Goal: Communication & Community: Answer question/provide support

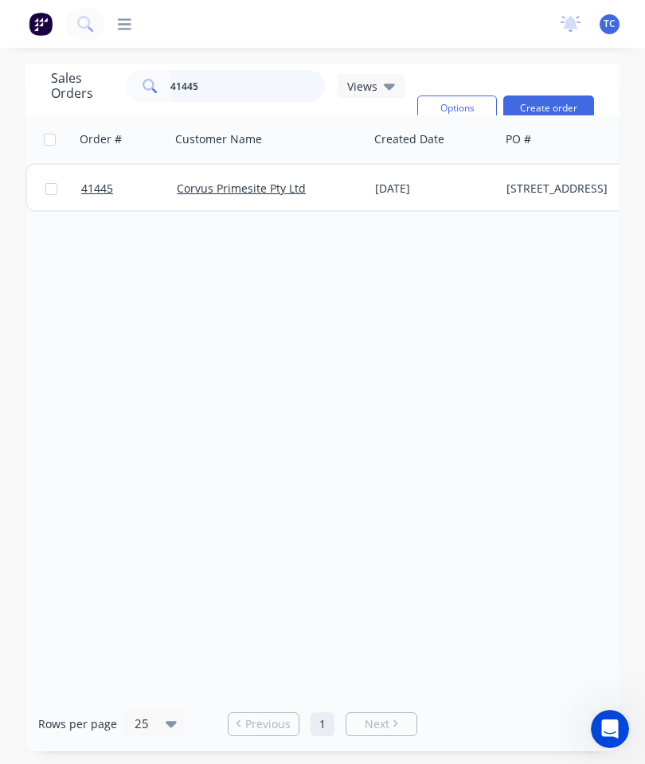
click at [298, 81] on input "41445" at bounding box center [247, 86] width 155 height 32
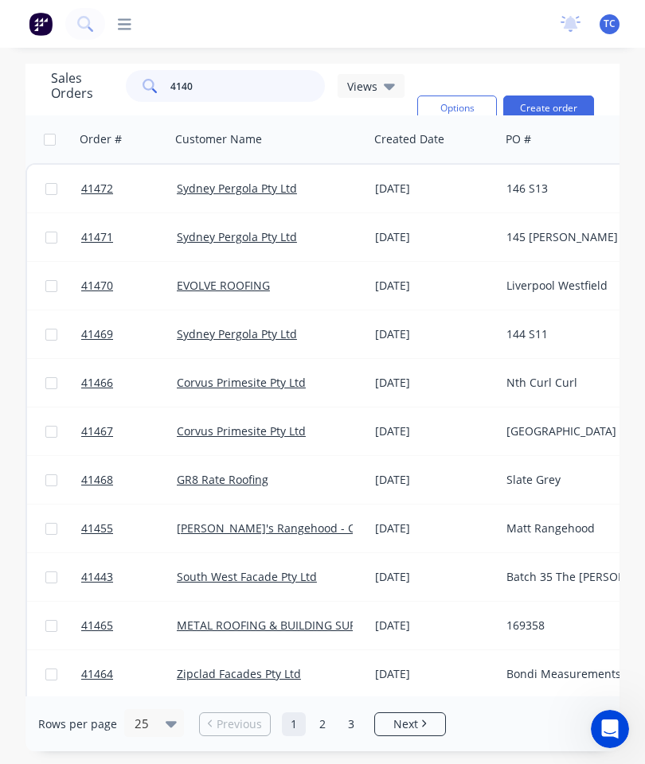
type input "41406"
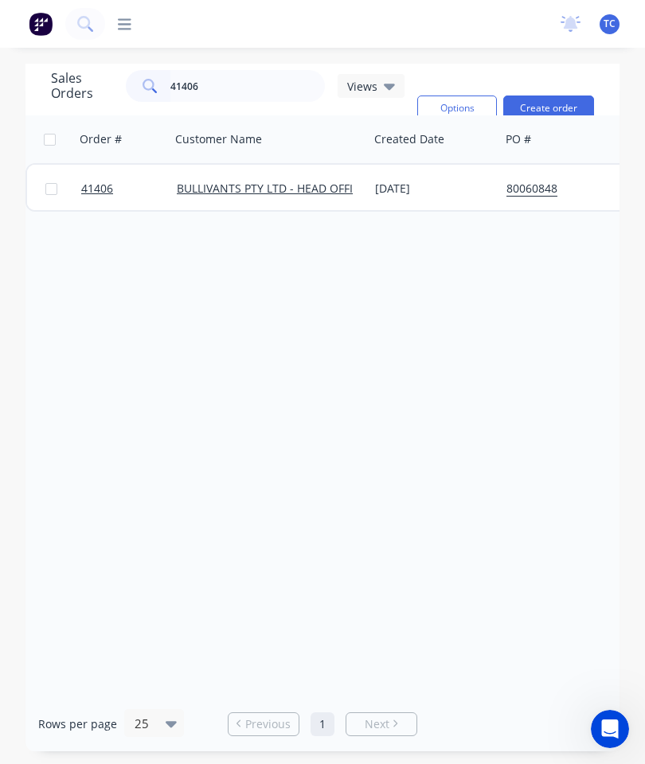
click at [103, 185] on span "41406" at bounding box center [97, 189] width 32 height 16
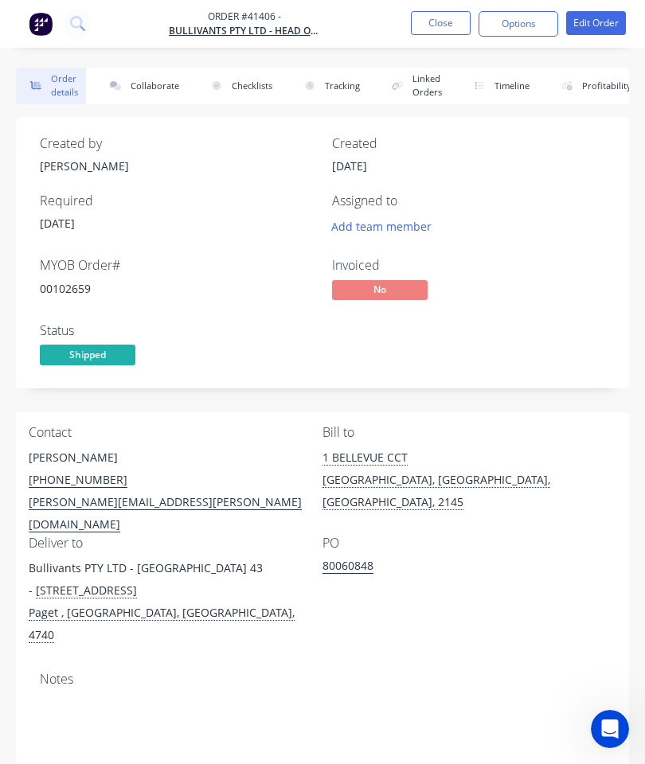
click at [157, 79] on button "Collaborate" at bounding box center [142, 86] width 92 height 37
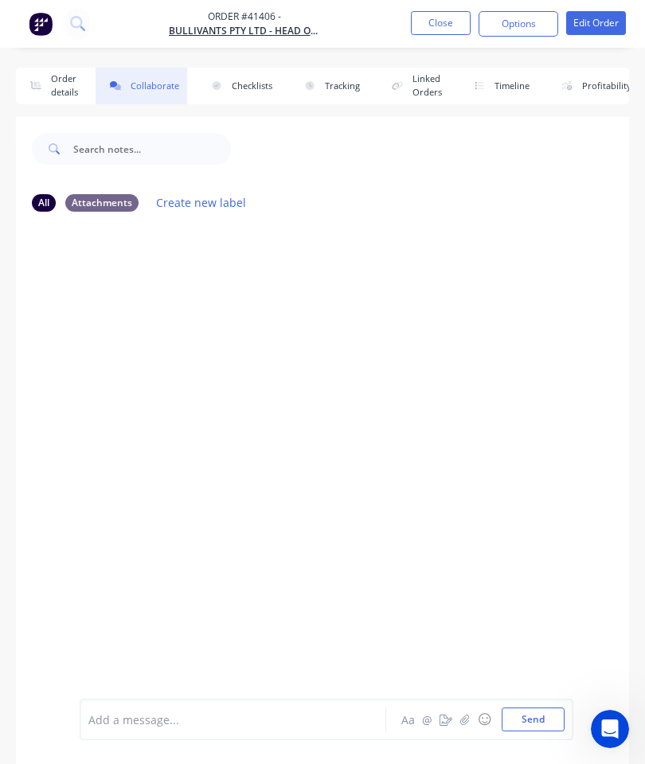
click at [463, 716] on icon "button" at bounding box center [465, 719] width 10 height 11
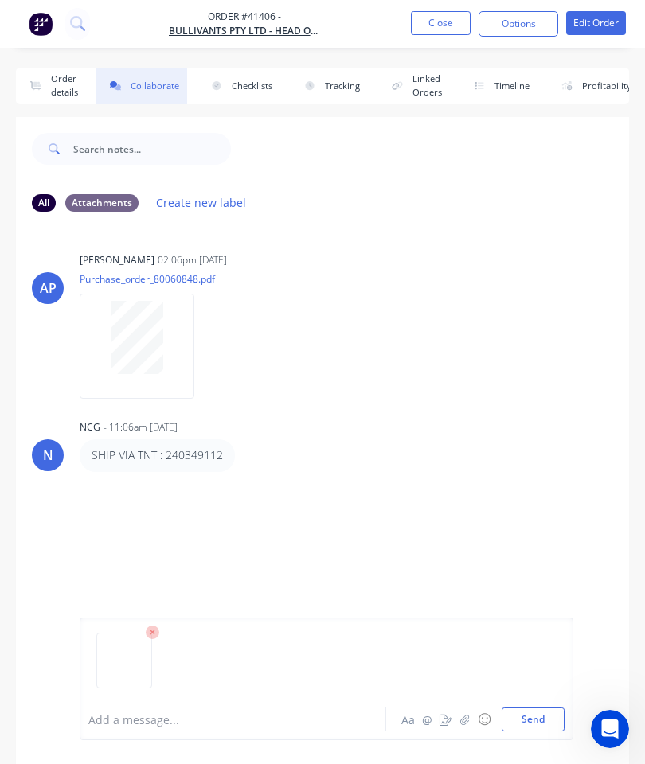
click at [530, 708] on button "Send" at bounding box center [532, 720] width 63 height 24
click at [435, 21] on button "Close" at bounding box center [441, 23] width 60 height 24
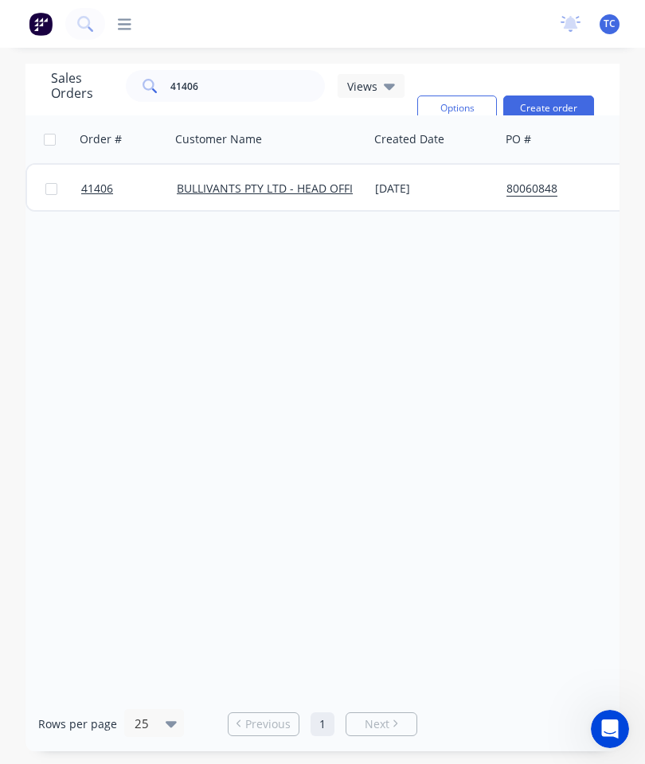
click at [106, 190] on span "41406" at bounding box center [97, 189] width 32 height 16
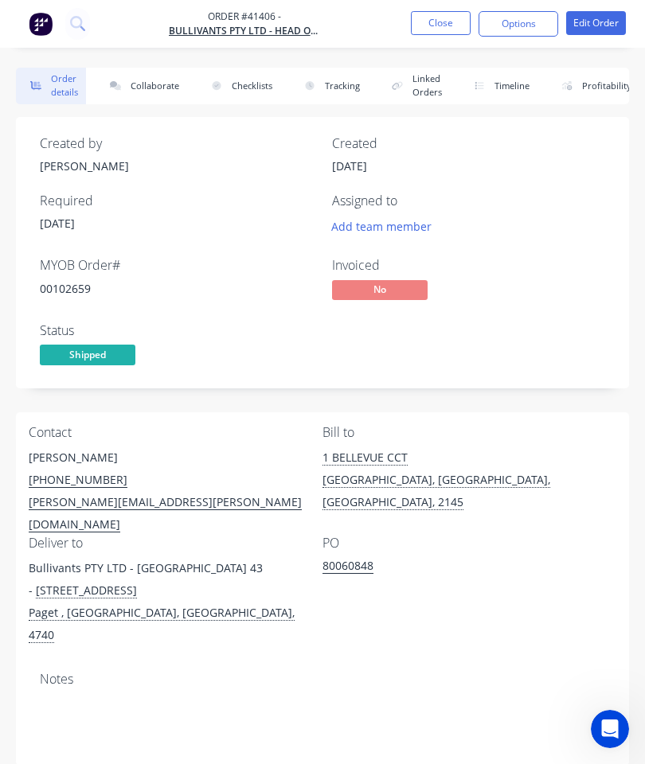
click at [163, 89] on button "Collaborate" at bounding box center [142, 86] width 92 height 37
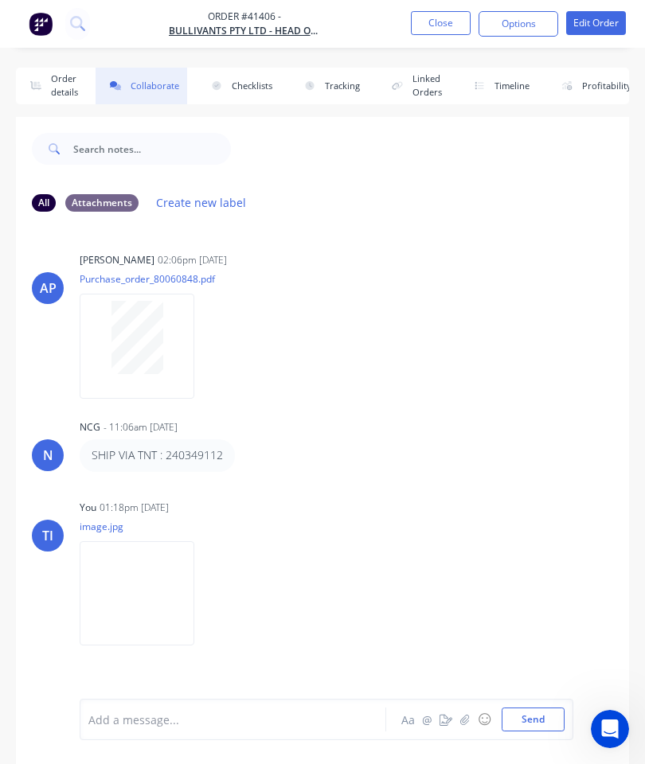
scroll to position [87, 0]
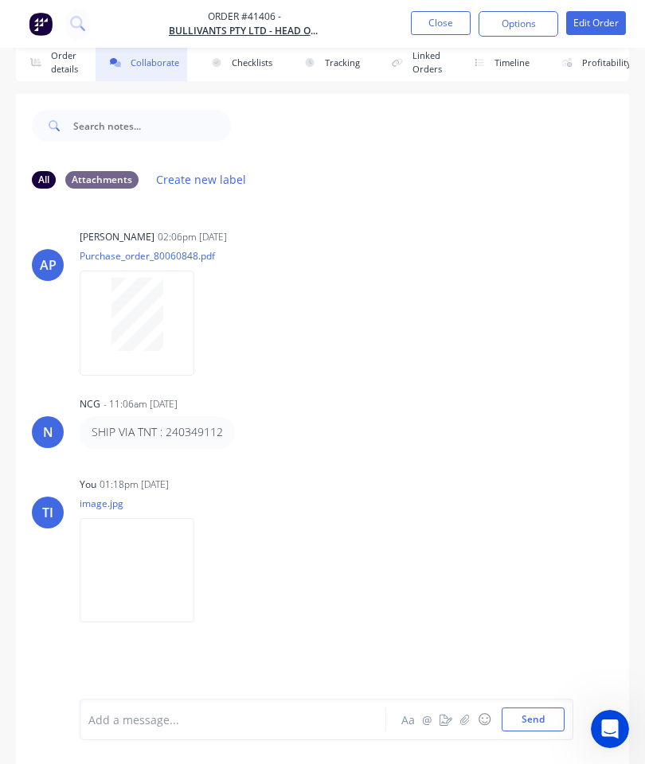
click at [438, 21] on button "Close" at bounding box center [441, 23] width 60 height 24
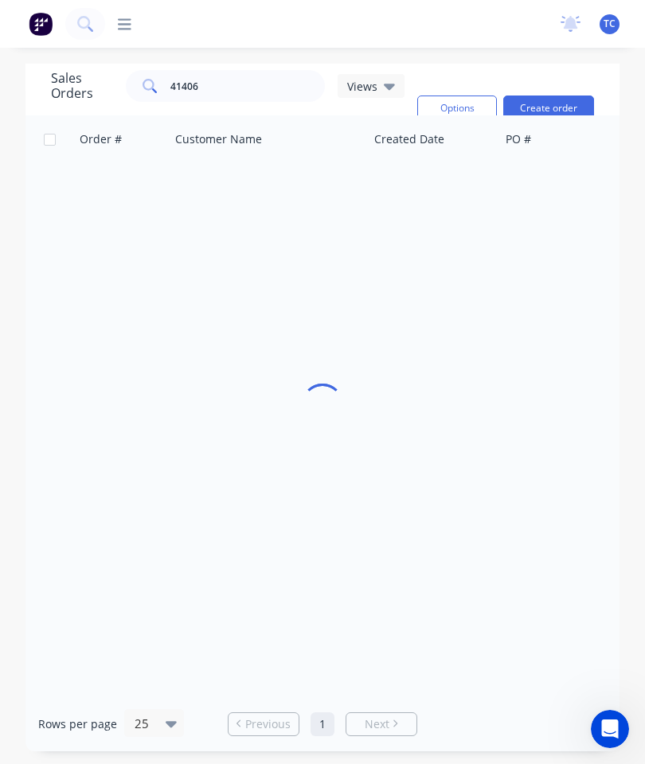
scroll to position [64, 0]
click at [240, 70] on input "41406" at bounding box center [247, 86] width 155 height 32
click at [251, 70] on input "41406" at bounding box center [247, 86] width 155 height 32
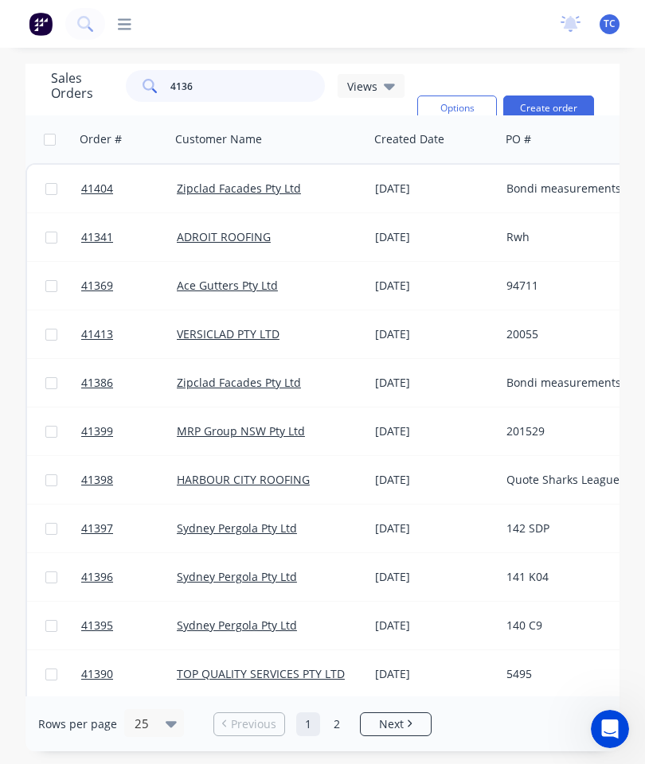
type input "41365"
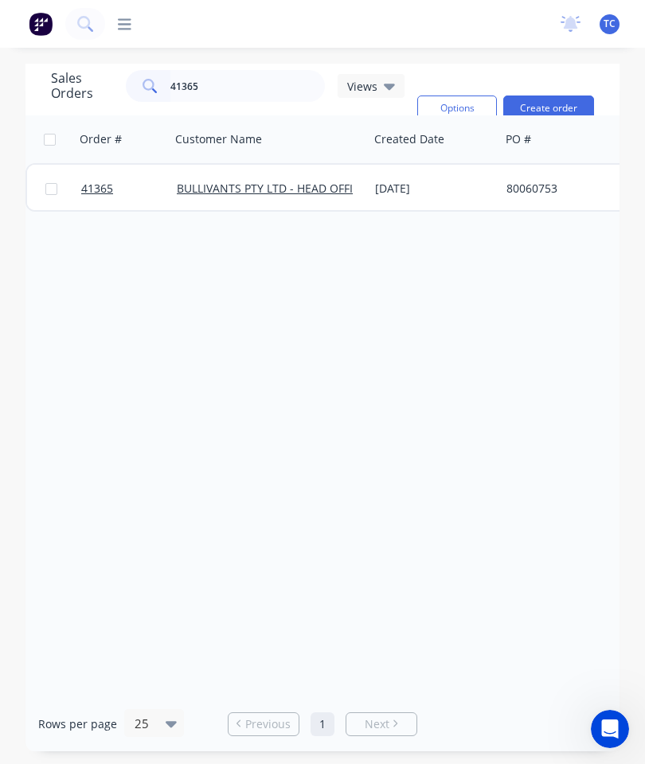
click at [98, 181] on span "41365" at bounding box center [97, 189] width 32 height 16
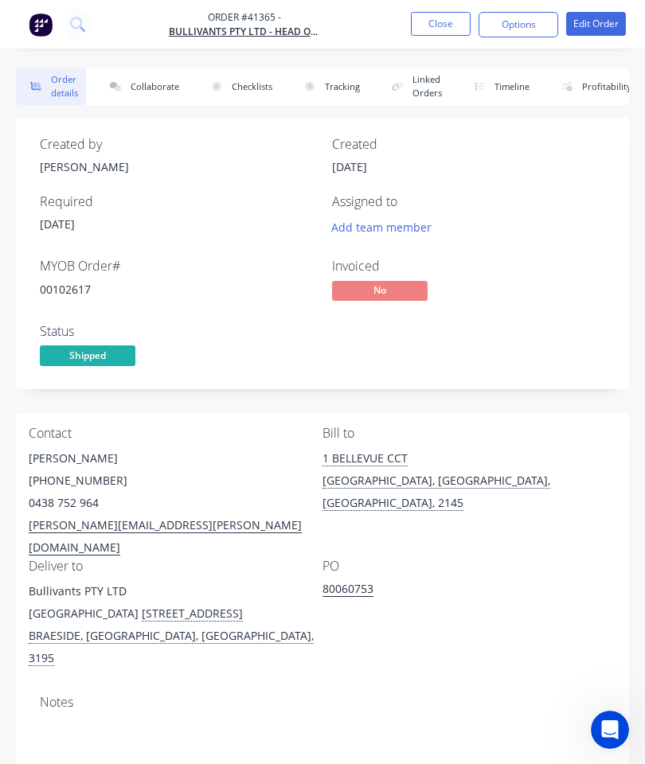
click at [158, 78] on button "Collaborate" at bounding box center [142, 86] width 92 height 37
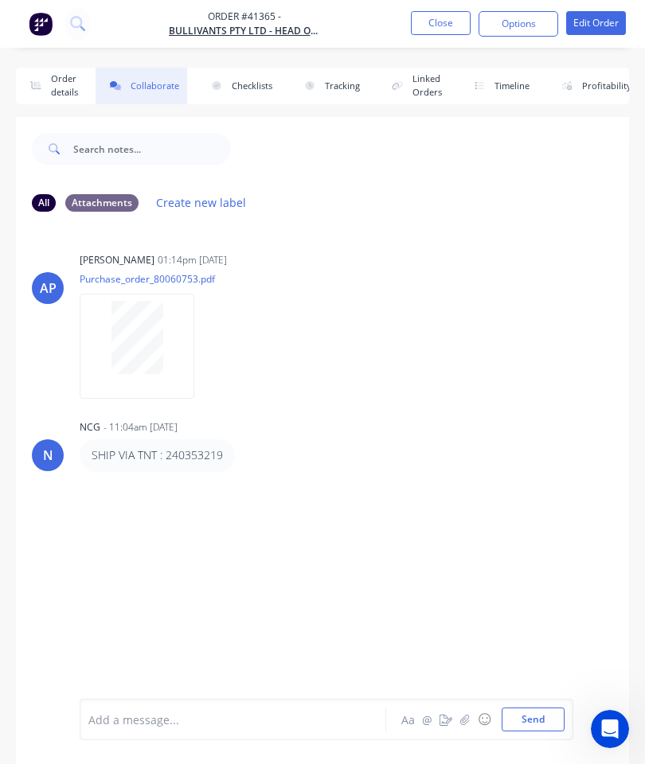
click at [458, 712] on button "button" at bounding box center [464, 719] width 19 height 19
click at [536, 708] on button "Send" at bounding box center [532, 720] width 63 height 24
click at [443, 33] on button "Close" at bounding box center [441, 23] width 60 height 24
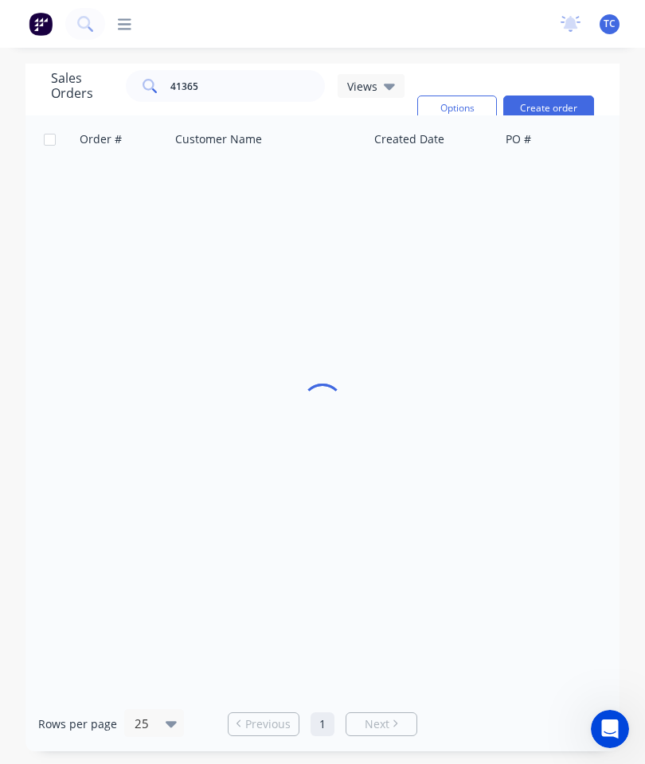
click at [437, 21] on div "dashboard products Product Catalogue Materials sales Sales Orders Customers Pri…" at bounding box center [326, 24] width 443 height 16
click at [257, 81] on input "41365" at bounding box center [247, 86] width 155 height 32
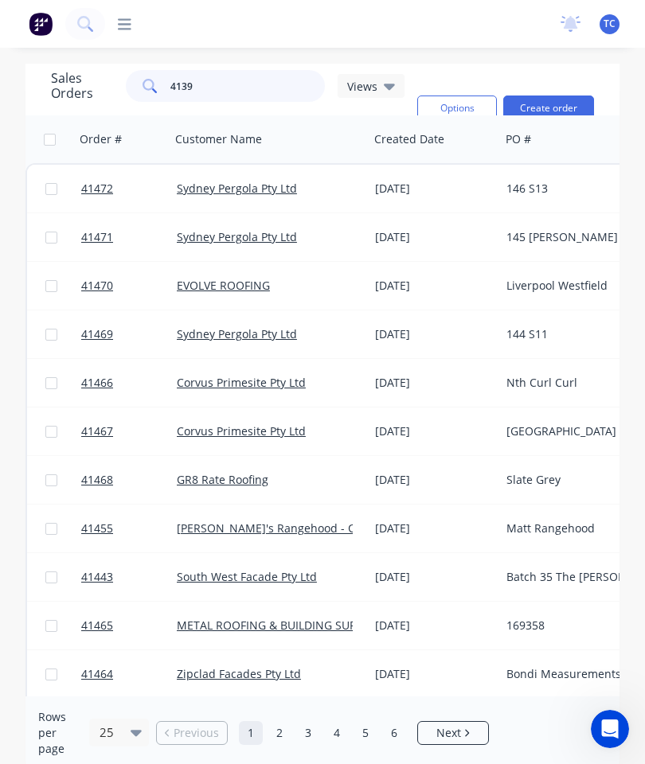
type input "41395"
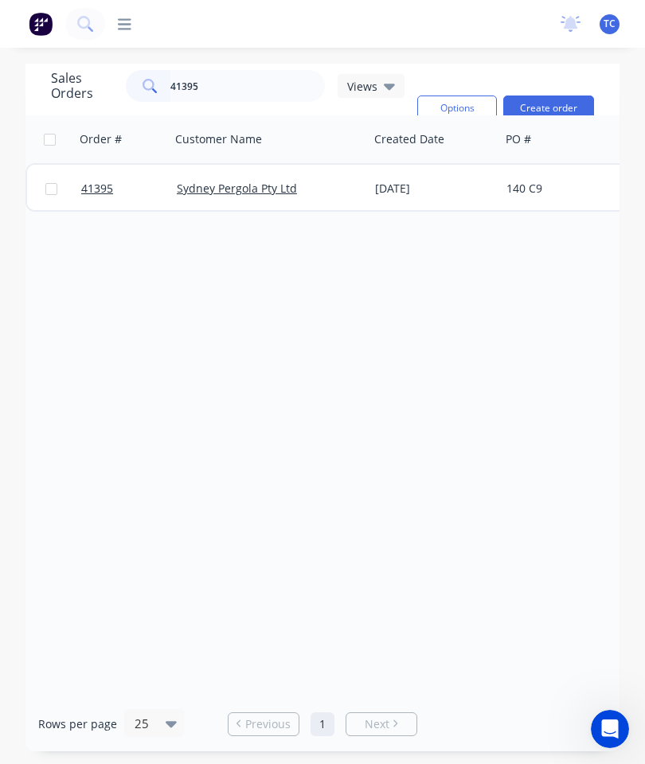
click at [96, 183] on span "41395" at bounding box center [97, 189] width 32 height 16
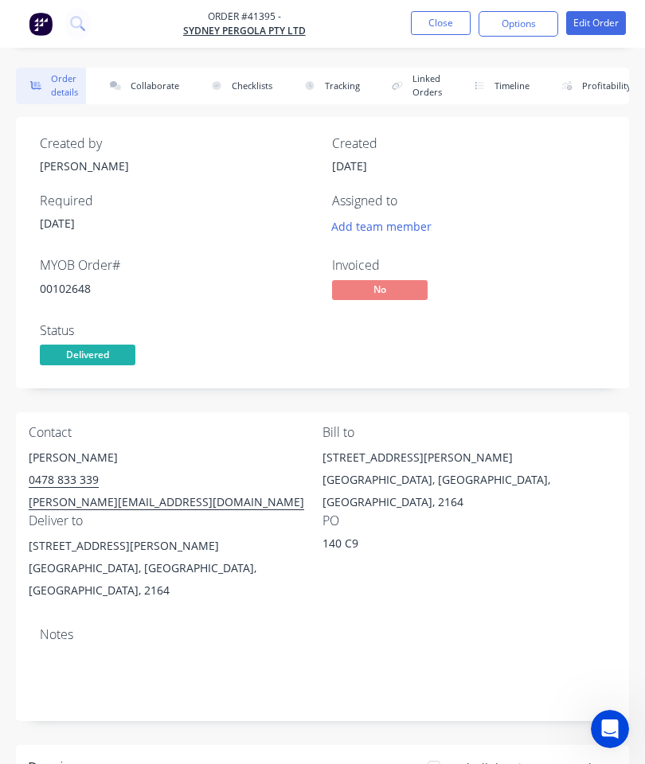
click at [142, 79] on button "Collaborate" at bounding box center [142, 86] width 92 height 37
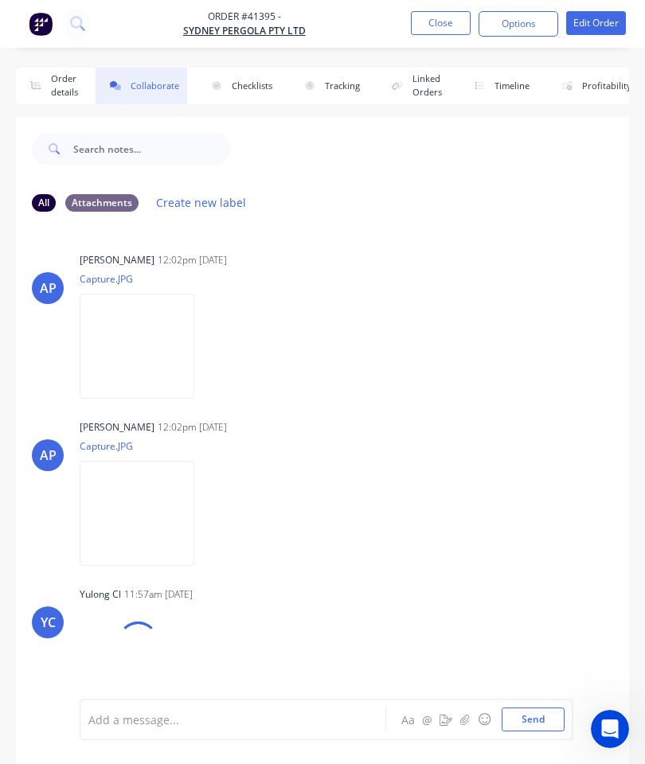
click at [466, 724] on icon "button" at bounding box center [465, 719] width 10 height 11
click at [536, 716] on button "Send" at bounding box center [532, 720] width 63 height 24
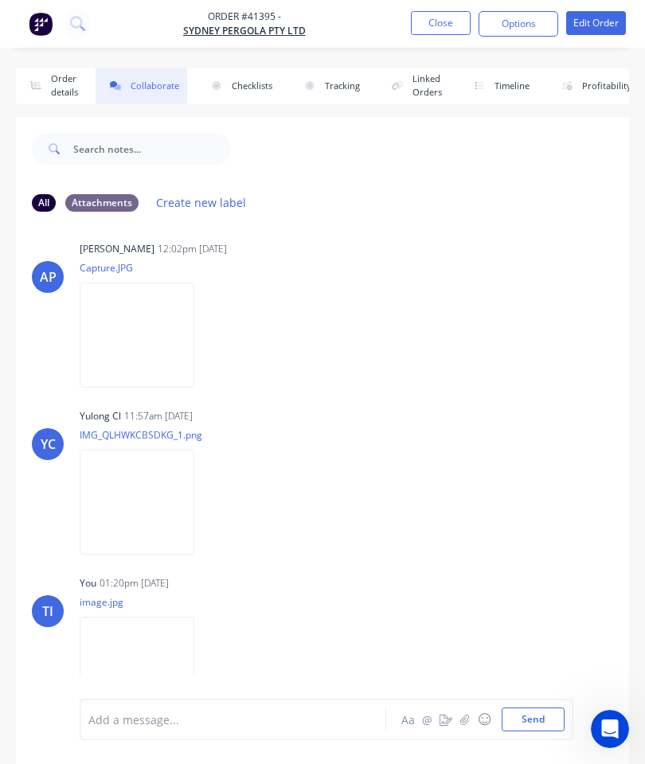
scroll to position [177, 0]
click at [435, 24] on button "Close" at bounding box center [441, 23] width 60 height 24
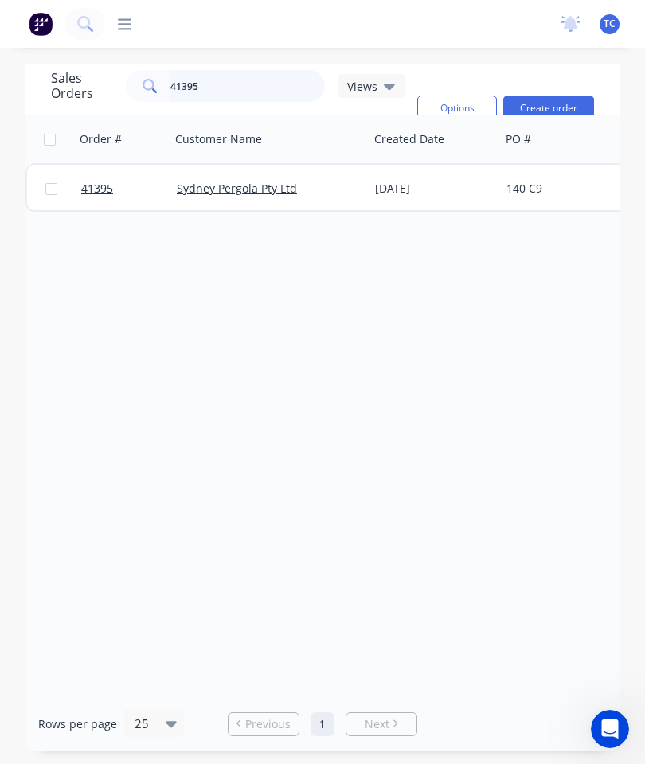
click at [238, 86] on input "41395" at bounding box center [247, 86] width 155 height 32
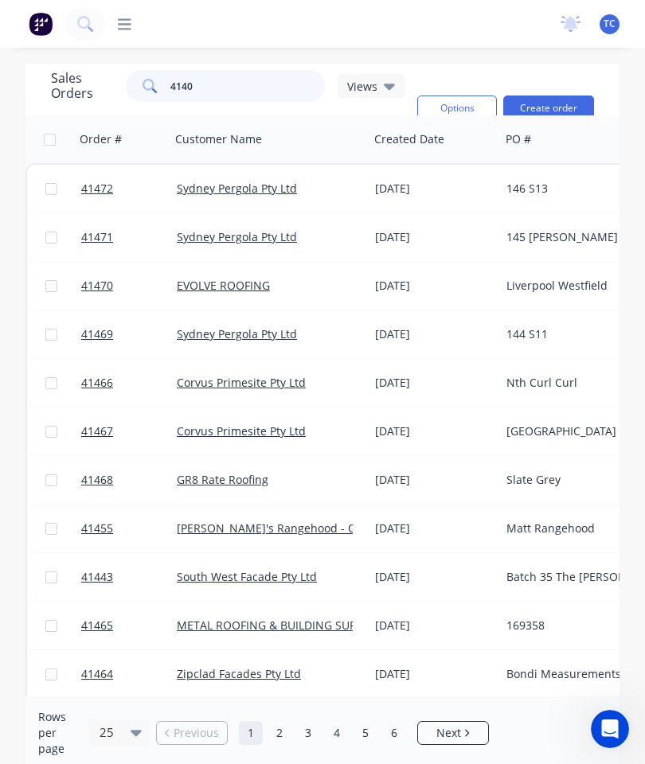
type input "41408"
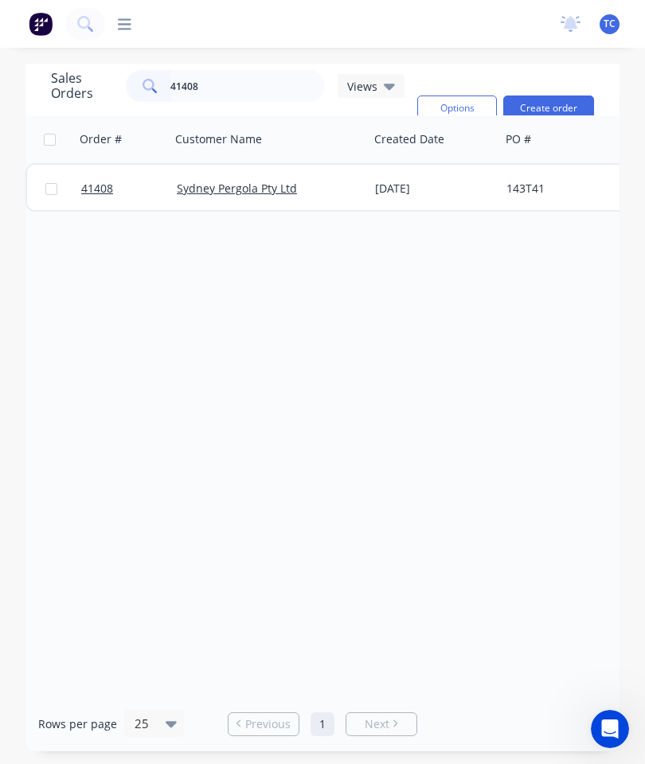
click at [96, 192] on span "41408" at bounding box center [97, 189] width 32 height 16
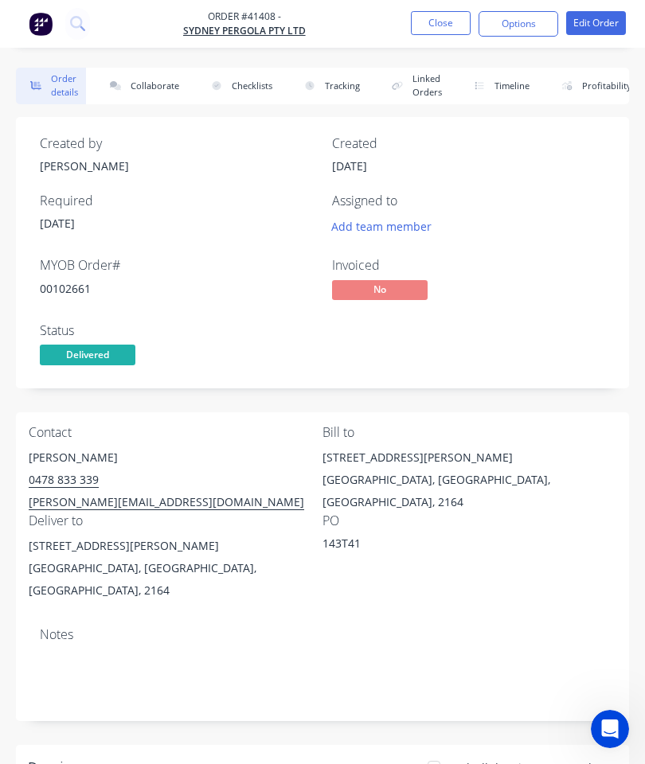
click at [146, 80] on button "Collaborate" at bounding box center [142, 86] width 92 height 37
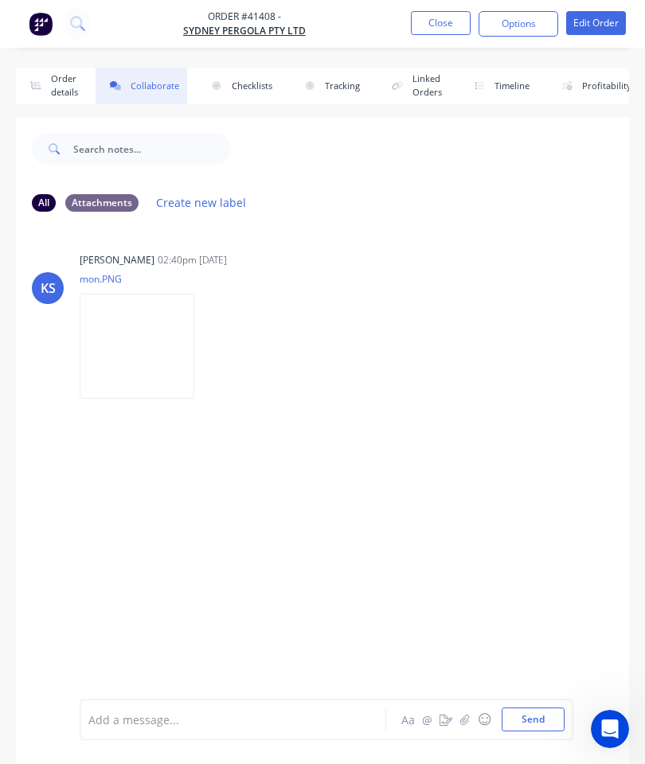
click at [459, 715] on button "button" at bounding box center [464, 719] width 19 height 19
click at [536, 714] on button "Send" at bounding box center [532, 720] width 63 height 24
click at [442, 34] on button "Close" at bounding box center [441, 23] width 60 height 24
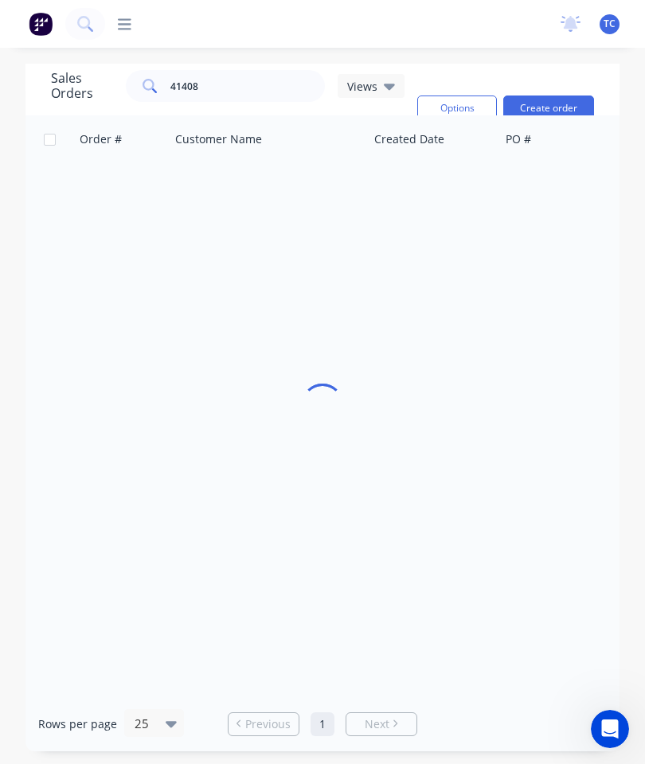
click at [447, 31] on div "dashboard products Product Catalogue Materials sales Sales Orders Customers Pri…" at bounding box center [326, 24] width 443 height 16
click at [259, 89] on input "41408" at bounding box center [247, 86] width 155 height 32
type input "41397"
click at [89, 190] on span "41397" at bounding box center [97, 189] width 32 height 16
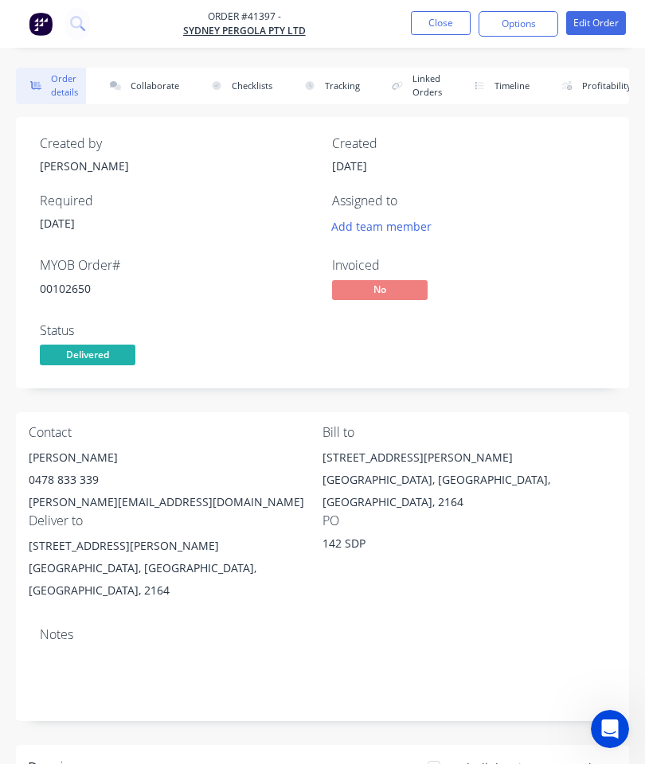
click at [146, 79] on button "Collaborate" at bounding box center [142, 86] width 92 height 37
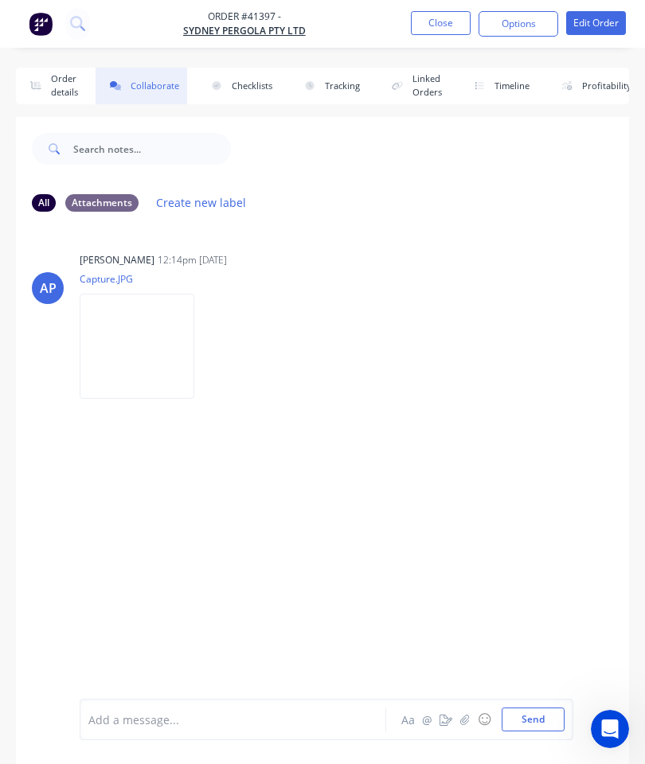
click at [462, 717] on icon "button" at bounding box center [465, 719] width 10 height 11
click at [540, 720] on button "Send" at bounding box center [532, 720] width 63 height 24
click at [423, 33] on button "Close" at bounding box center [441, 23] width 60 height 24
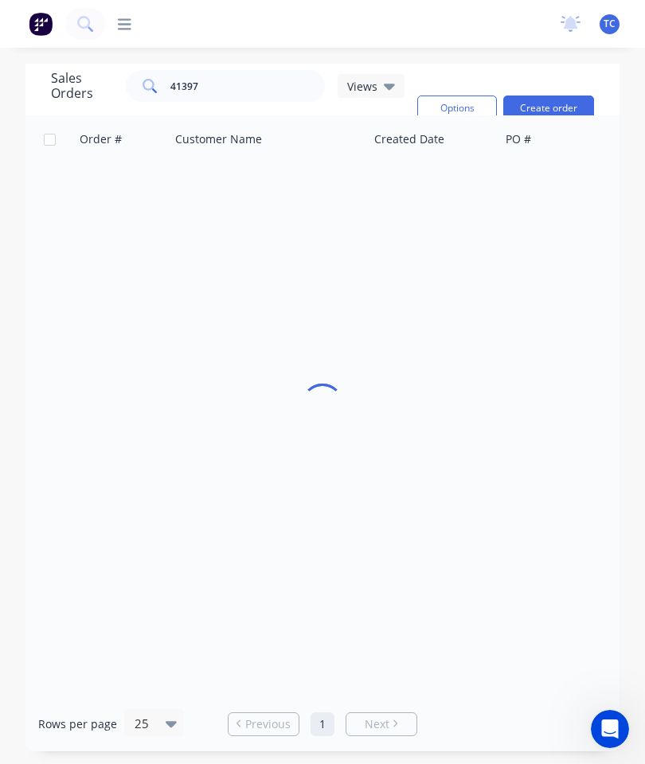
click at [454, 10] on div "dashboard products sales purchasing productivity dashboard products Product Cat…" at bounding box center [322, 24] width 645 height 48
click at [248, 84] on input "41397" at bounding box center [247, 86] width 155 height 32
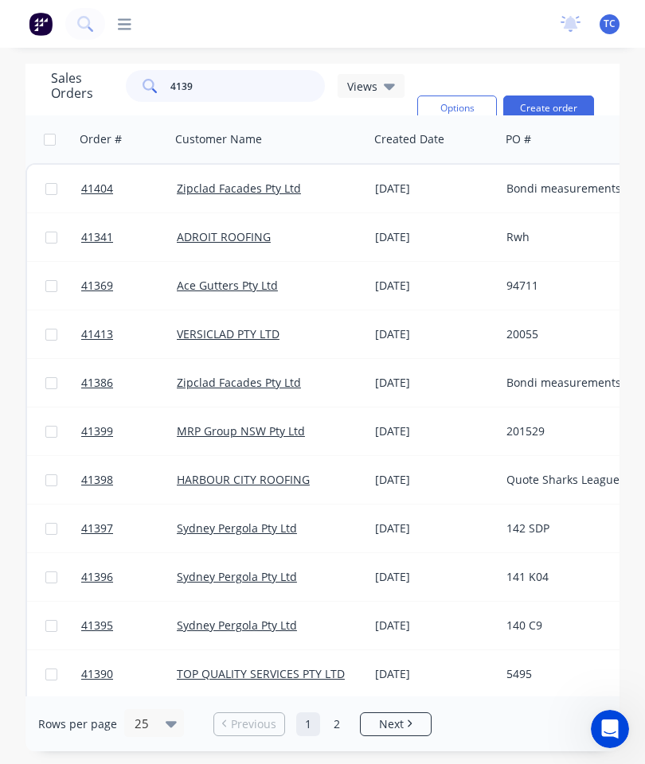
type input "41396"
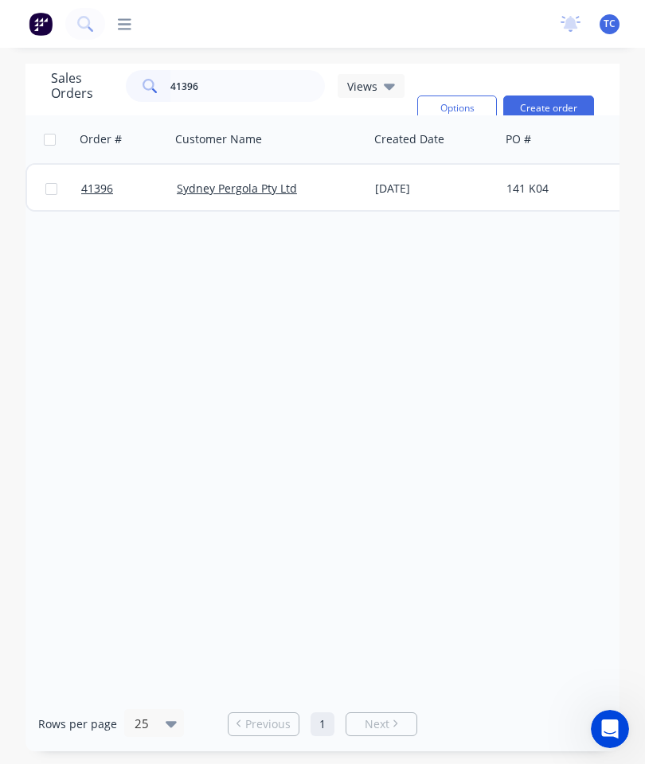
click at [104, 185] on span "41396" at bounding box center [97, 189] width 32 height 16
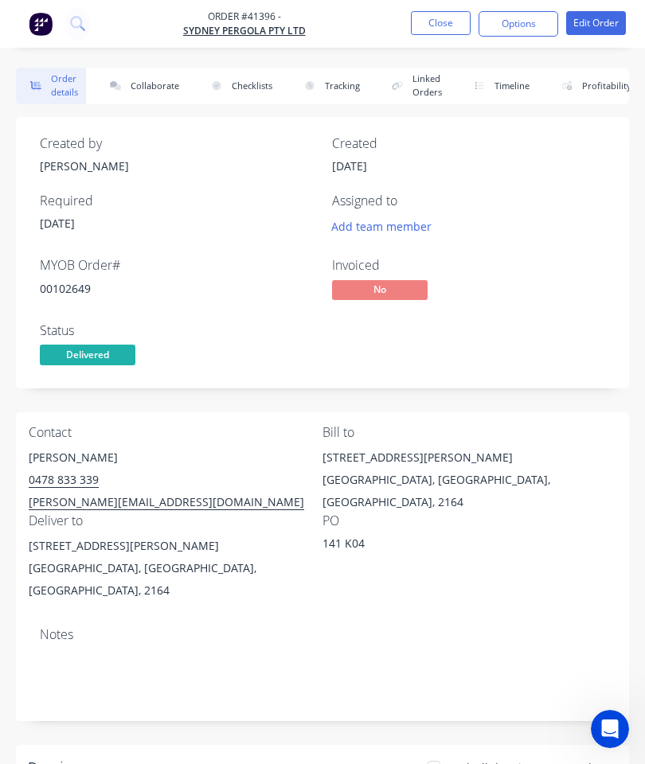
click at [156, 87] on button "Collaborate" at bounding box center [142, 86] width 92 height 37
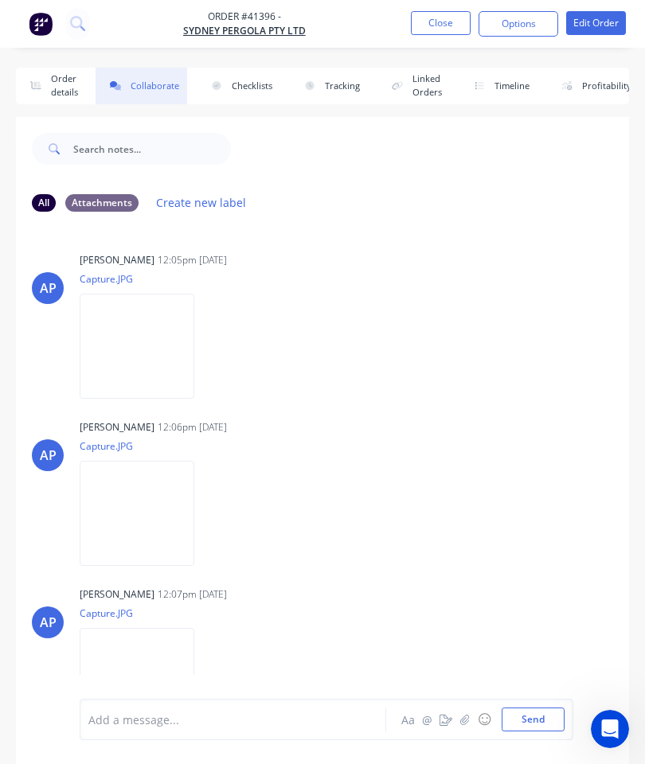
click at [464, 722] on icon "button" at bounding box center [464, 719] width 9 height 10
click at [528, 708] on button "Send" at bounding box center [532, 720] width 63 height 24
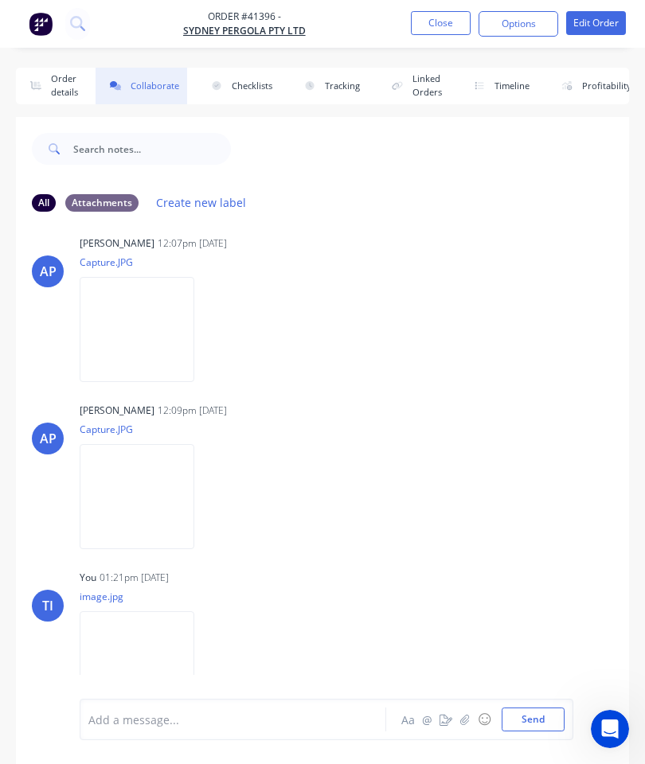
scroll to position [87, 0]
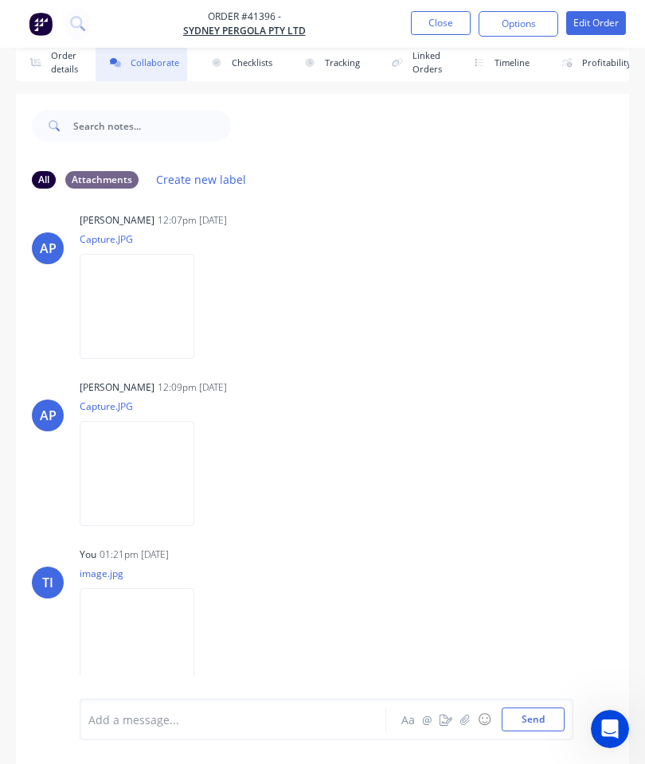
click at [446, 11] on button "Close" at bounding box center [441, 23] width 60 height 24
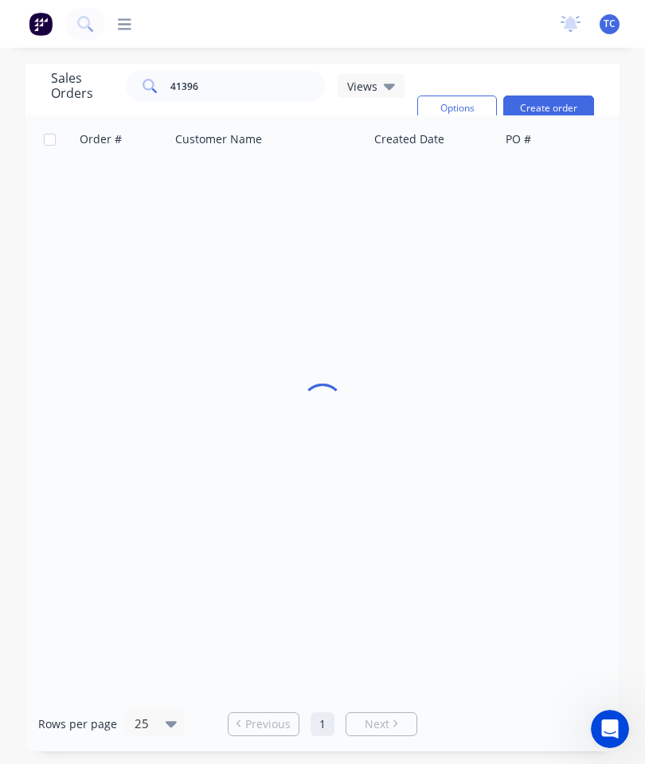
scroll to position [64, 0]
click at [259, 70] on input "41396" at bounding box center [247, 86] width 155 height 32
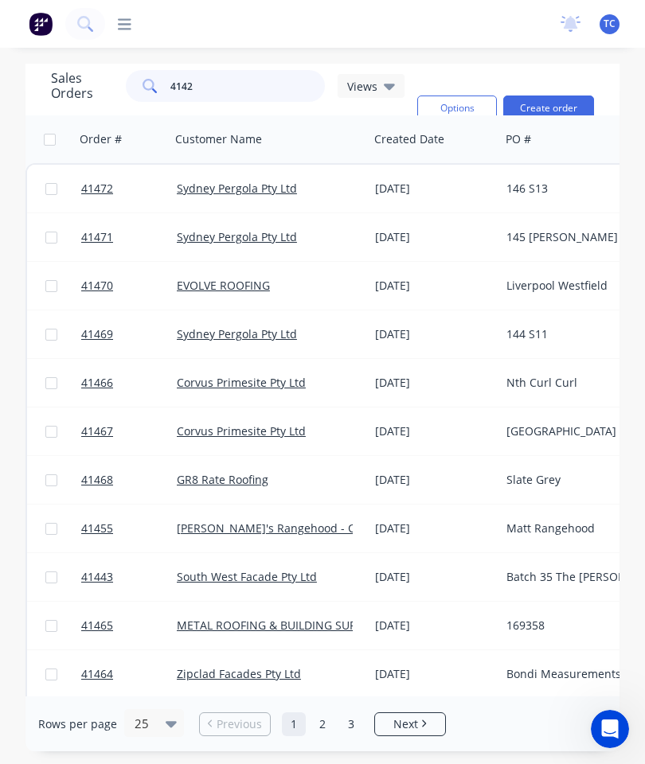
type input "41427"
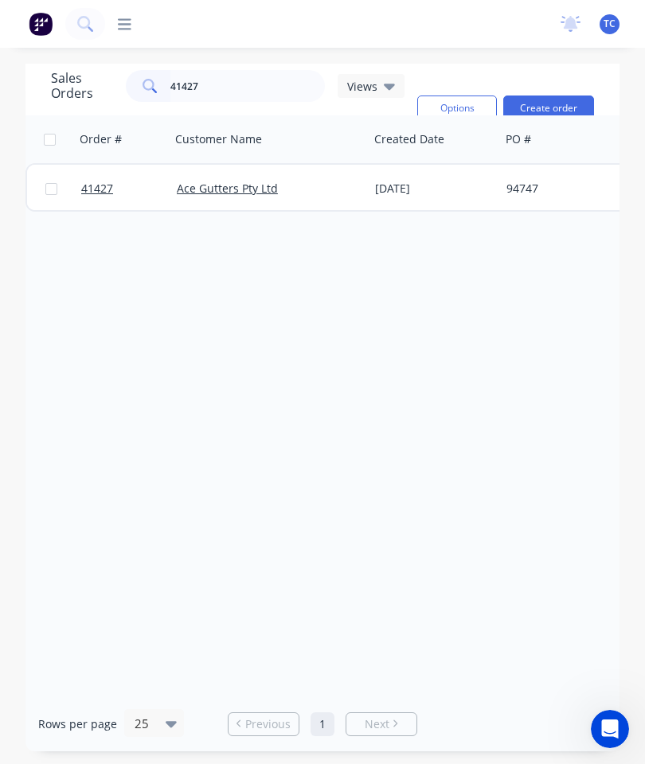
click at [100, 181] on span "41427" at bounding box center [97, 189] width 32 height 16
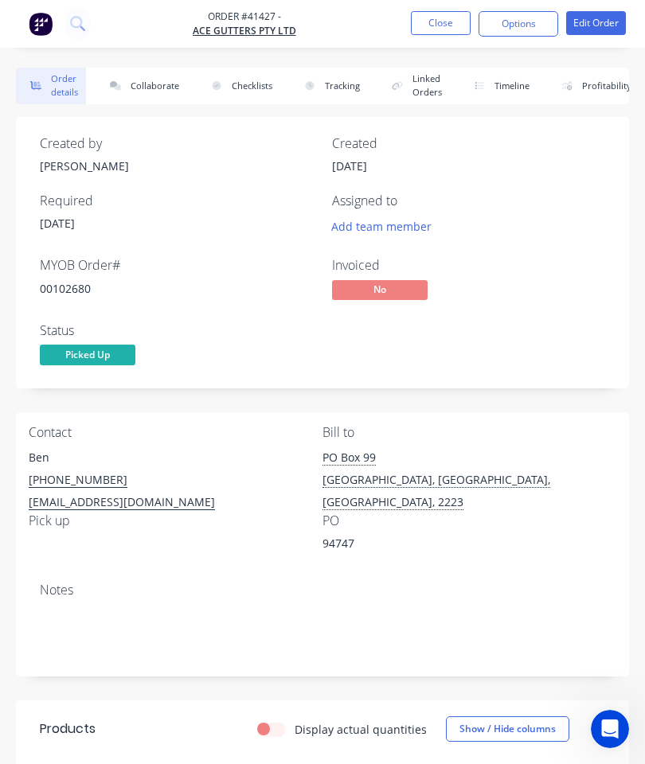
click at [157, 72] on button "Collaborate" at bounding box center [142, 86] width 92 height 37
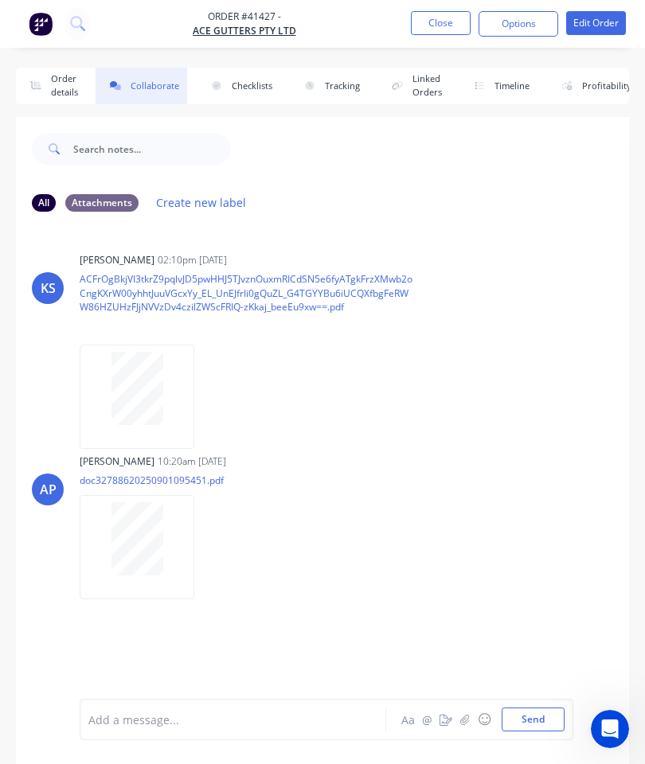
click at [466, 710] on button "button" at bounding box center [464, 719] width 19 height 19
click at [546, 716] on button "Send" at bounding box center [532, 720] width 63 height 24
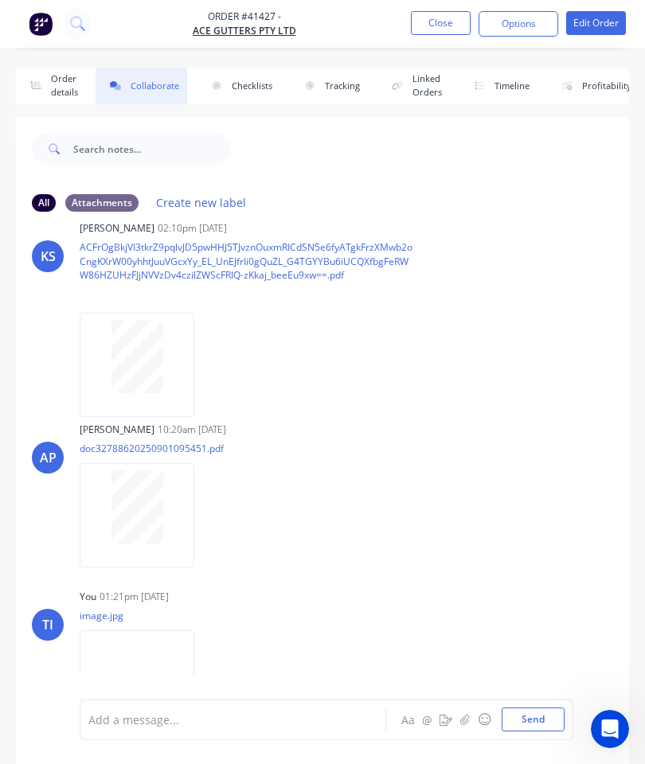
scroll to position [30, 0]
click at [433, 18] on button "Close" at bounding box center [441, 23] width 60 height 24
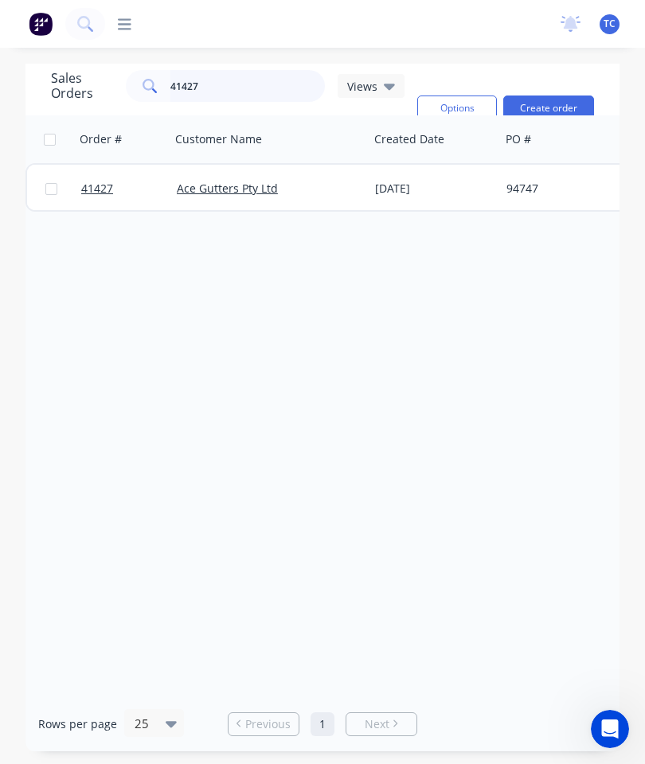
click at [243, 92] on input "41427" at bounding box center [247, 86] width 155 height 32
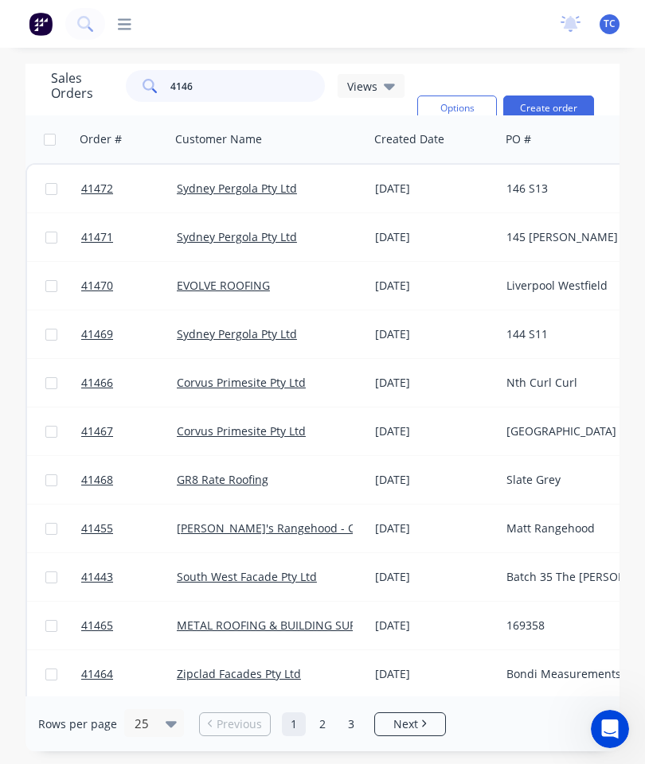
type input "41463"
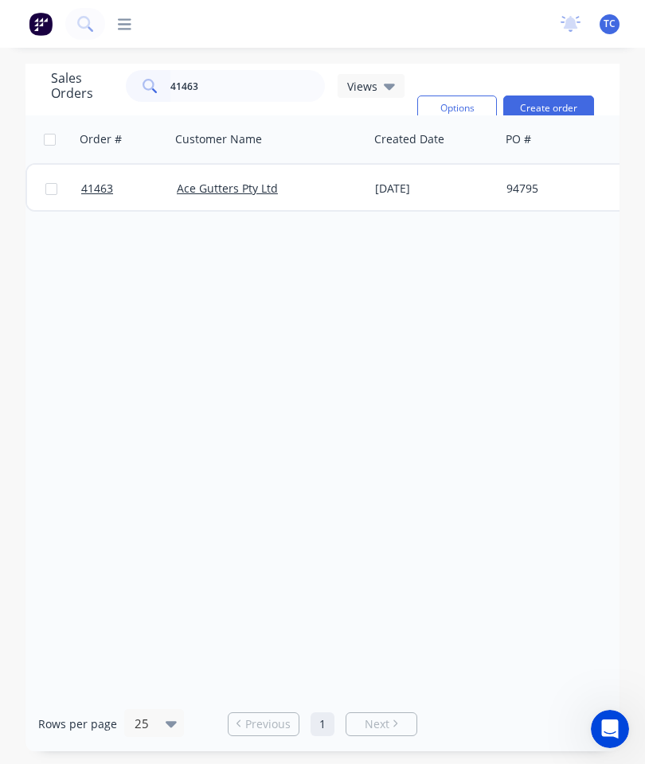
click at [102, 194] on span "41463" at bounding box center [97, 189] width 32 height 16
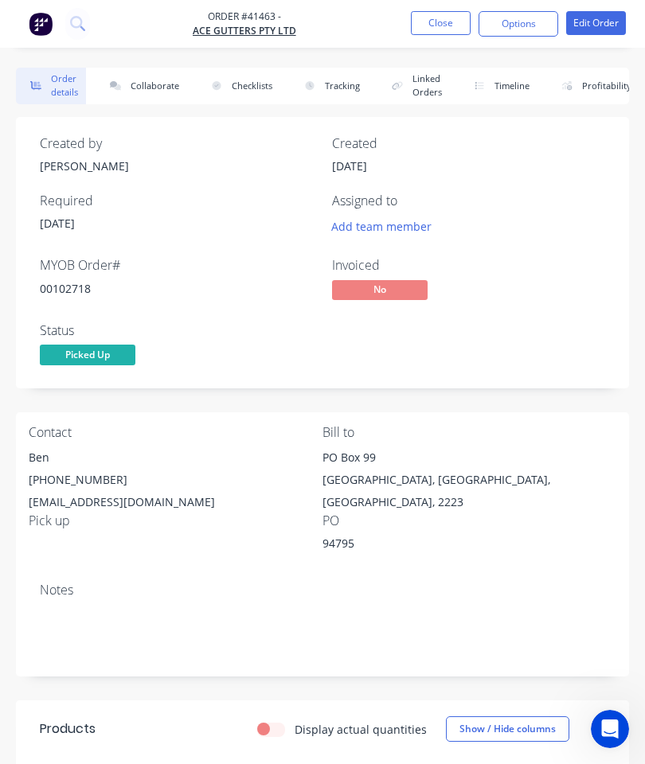
click at [144, 98] on button "Collaborate" at bounding box center [142, 86] width 92 height 37
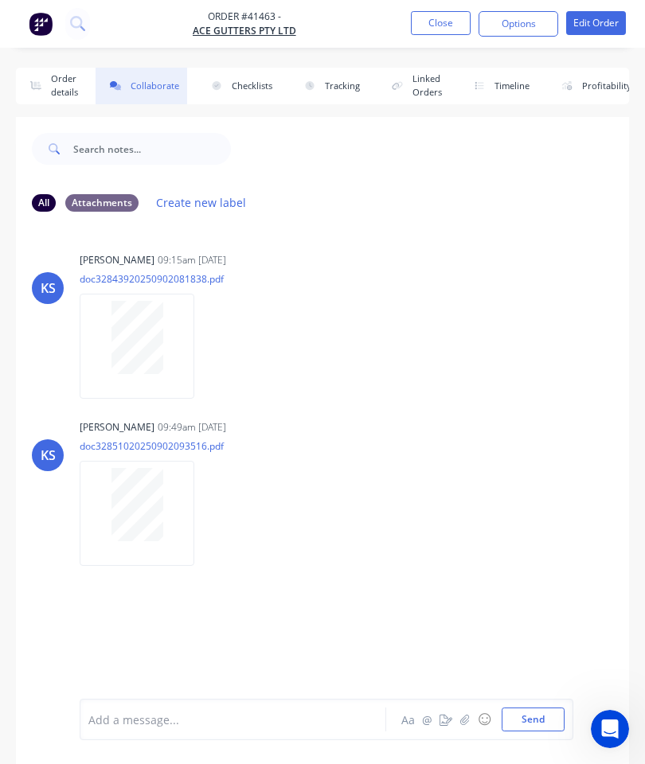
click at [458, 715] on button "button" at bounding box center [464, 719] width 19 height 19
click at [526, 711] on button "Send" at bounding box center [532, 720] width 63 height 24
click at [441, 25] on button "Close" at bounding box center [441, 23] width 60 height 24
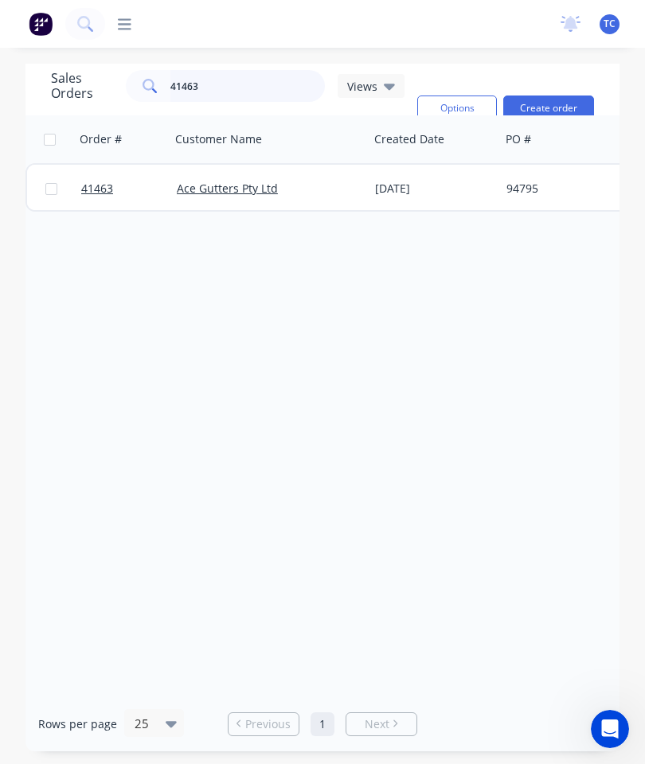
click at [226, 83] on input "41463" at bounding box center [247, 86] width 155 height 32
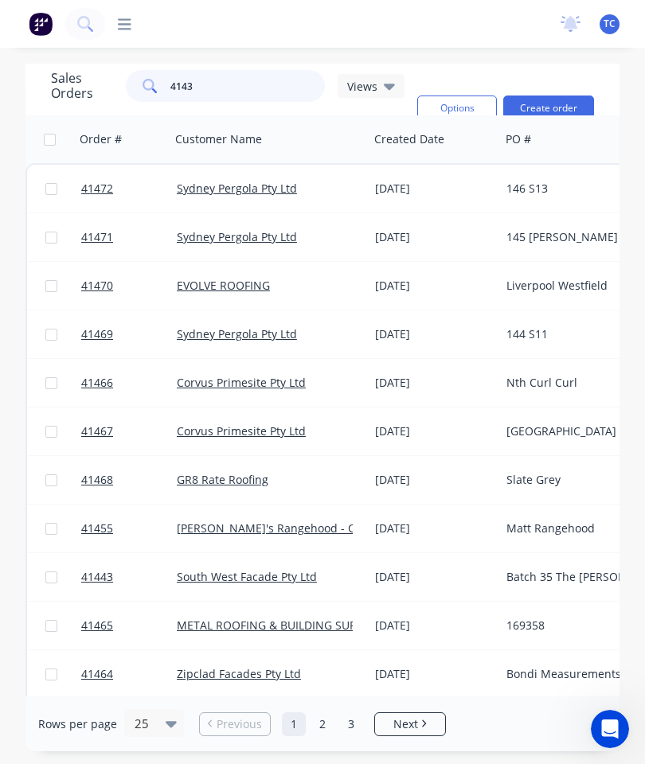
type input "41437"
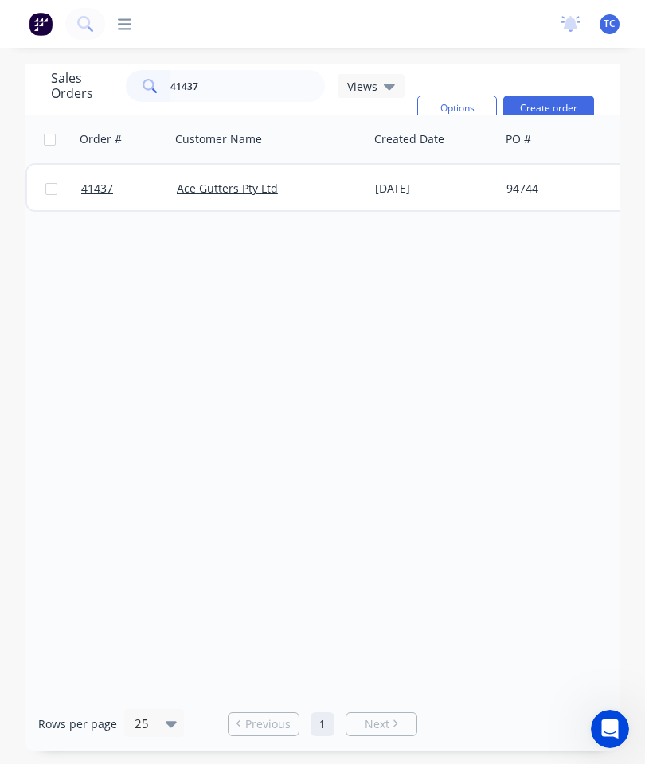
click at [96, 181] on link "41437" at bounding box center [129, 189] width 96 height 48
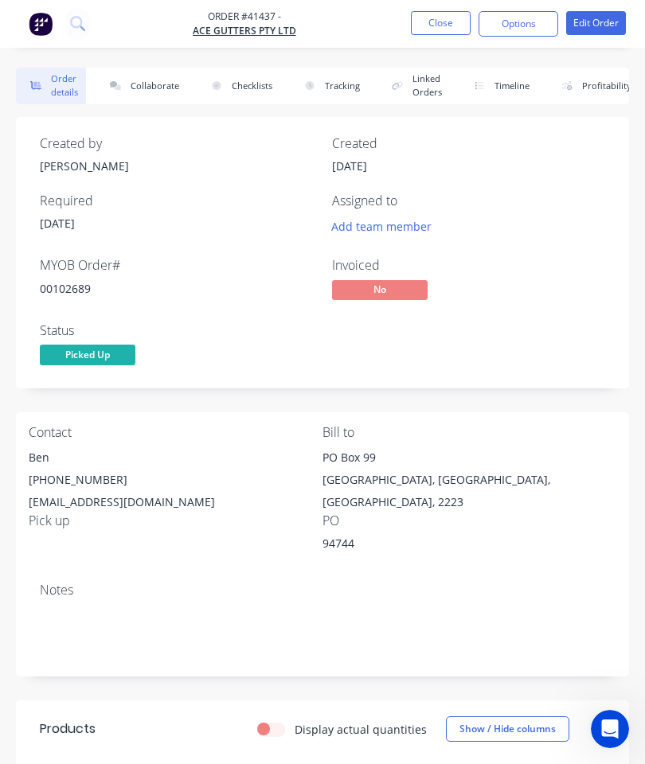
click at [158, 89] on button "Collaborate" at bounding box center [142, 86] width 92 height 37
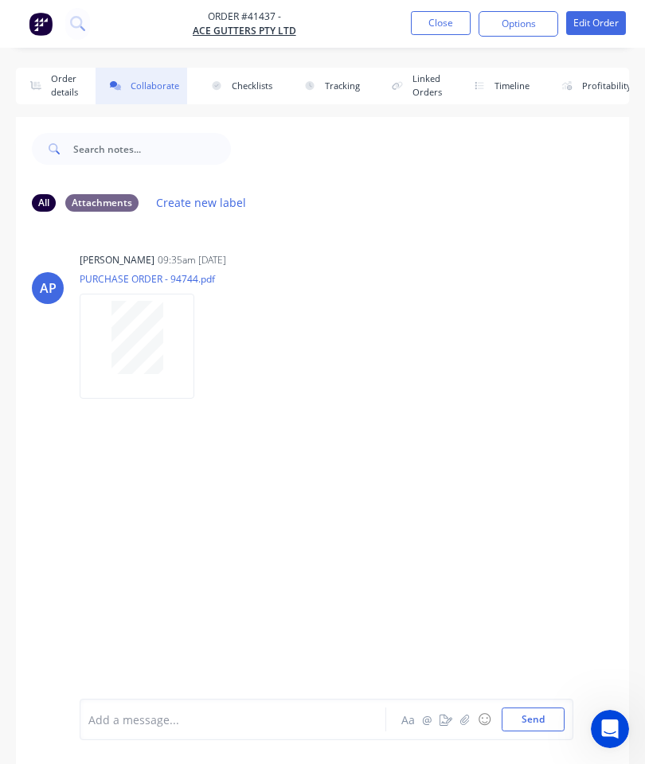
click at [469, 719] on icon "button" at bounding box center [465, 719] width 10 height 11
click at [539, 714] on button "Send" at bounding box center [532, 720] width 63 height 24
click at [451, 26] on button "Close" at bounding box center [441, 23] width 60 height 24
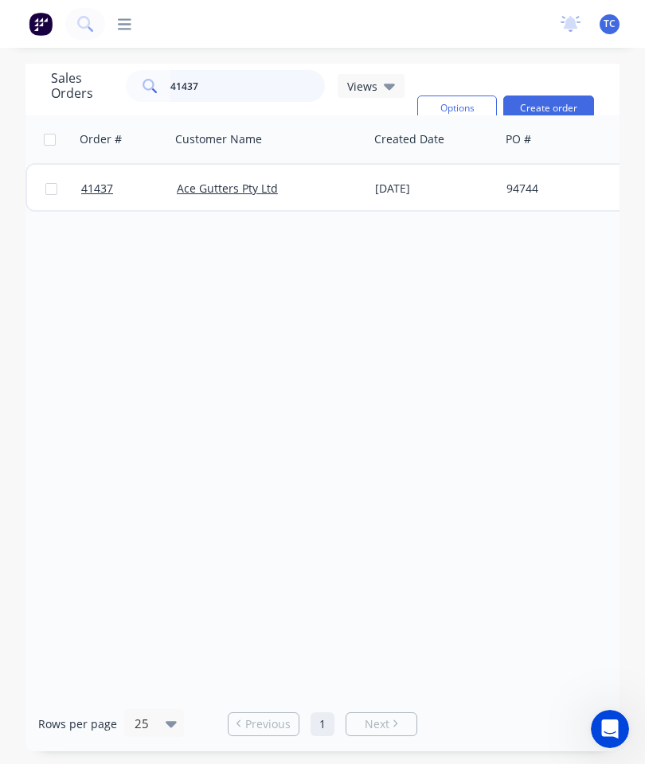
click at [221, 86] on input "41437" at bounding box center [247, 86] width 155 height 32
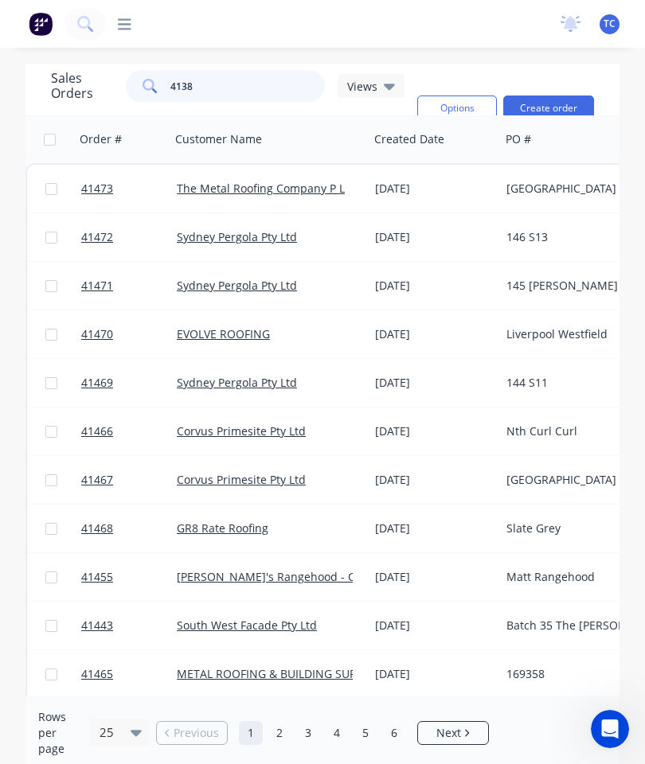
type input "41383"
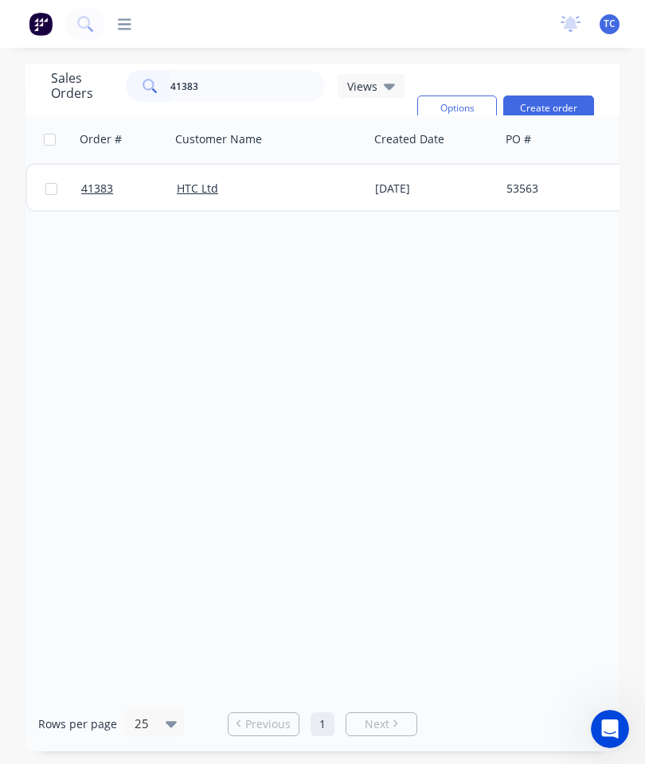
click at [105, 192] on span "41383" at bounding box center [97, 189] width 32 height 16
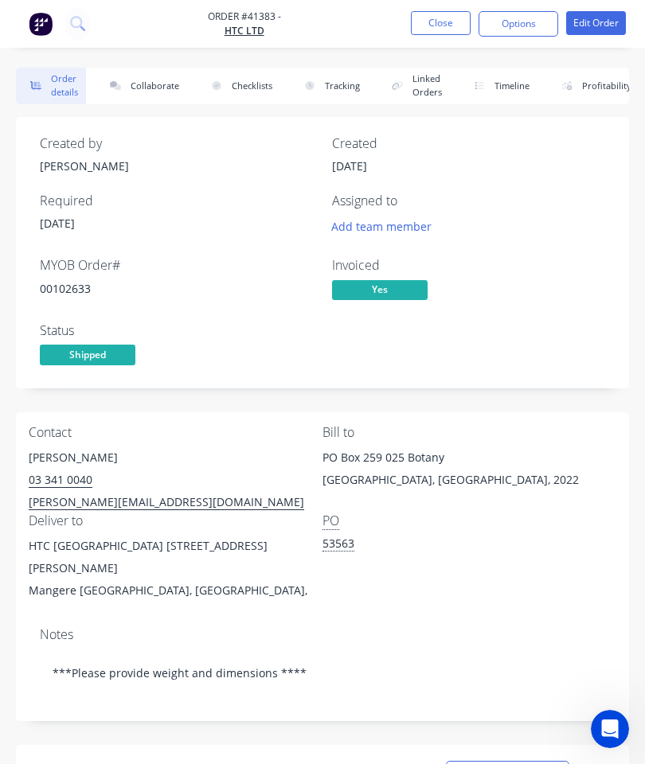
click at [152, 73] on button "Collaborate" at bounding box center [142, 86] width 92 height 37
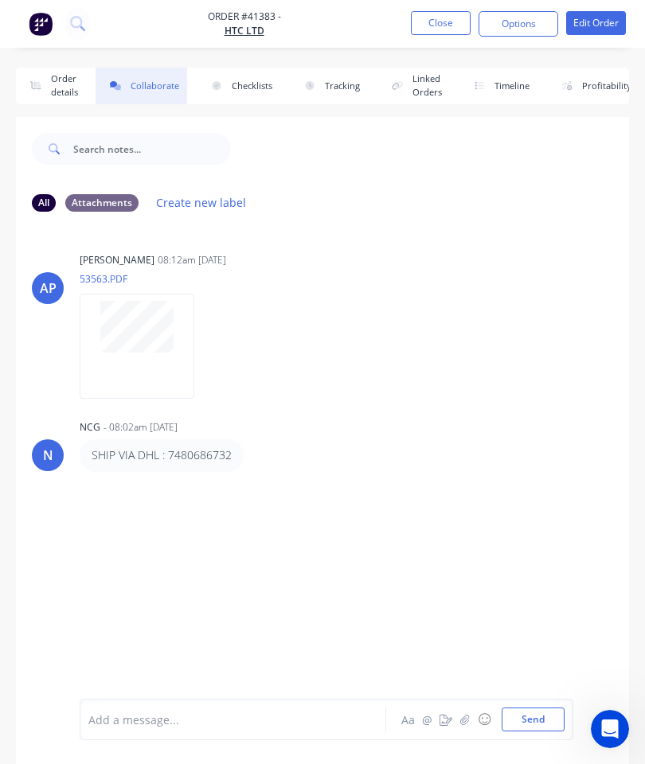
click at [465, 723] on icon "button" at bounding box center [465, 719] width 10 height 11
click at [551, 717] on button "Send" at bounding box center [532, 720] width 63 height 24
